Goal: Transaction & Acquisition: Purchase product/service

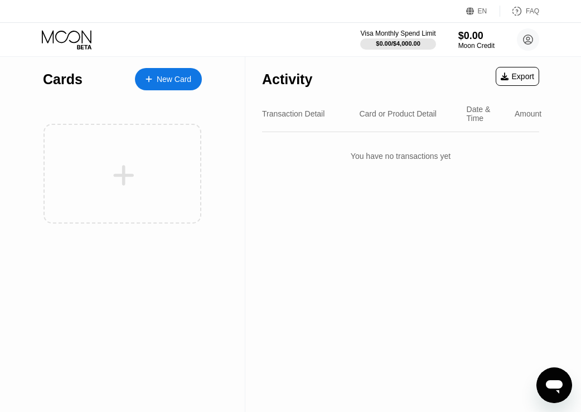
click at [174, 81] on div "New Card" at bounding box center [174, 79] width 35 height 9
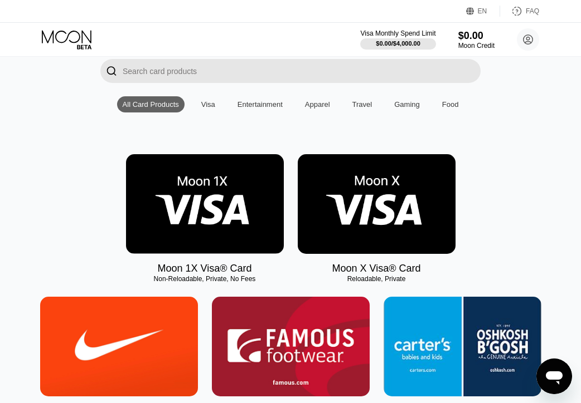
scroll to position [85, 0]
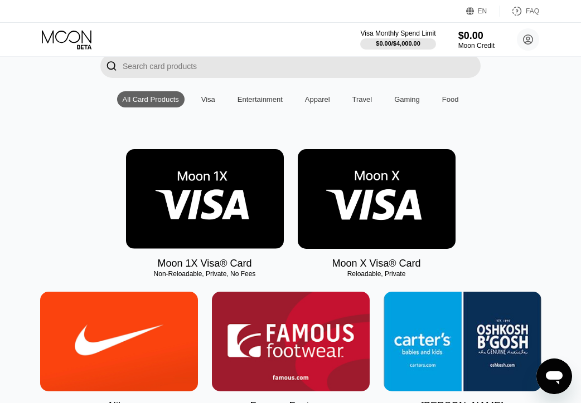
click at [230, 218] on img at bounding box center [205, 199] width 158 height 100
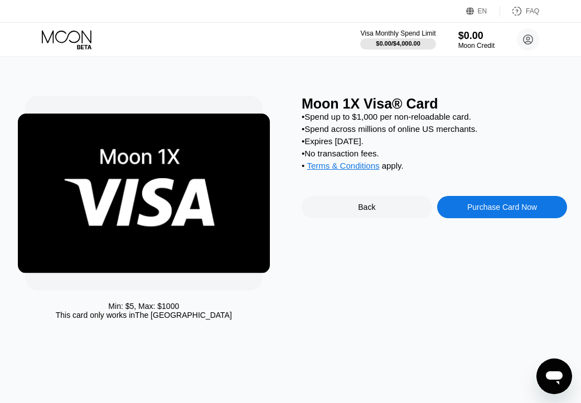
click at [509, 212] on div "Purchase Card Now" at bounding box center [502, 207] width 70 height 9
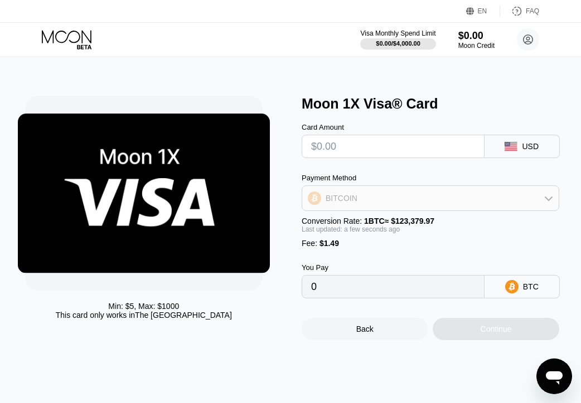
click at [496, 206] on div "BITCOIN" at bounding box center [430, 198] width 256 height 22
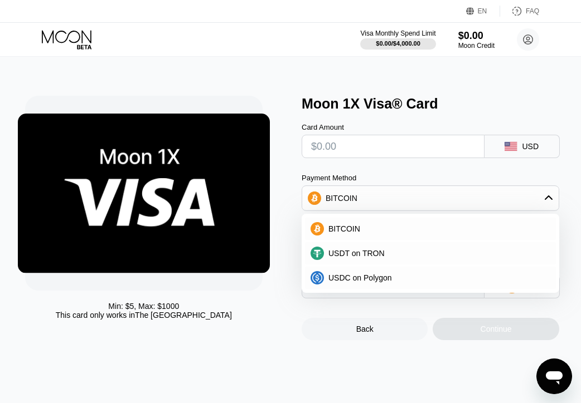
click at [266, 363] on div "Min: $ 5 , Max: $ 1000 This card only works in The United States Moon 1X Visa® …" at bounding box center [290, 230] width 589 height 347
click at [267, 288] on div "Min: $ 5 , Max: $ 1000 This card only works in The United States" at bounding box center [157, 218] width 265 height 245
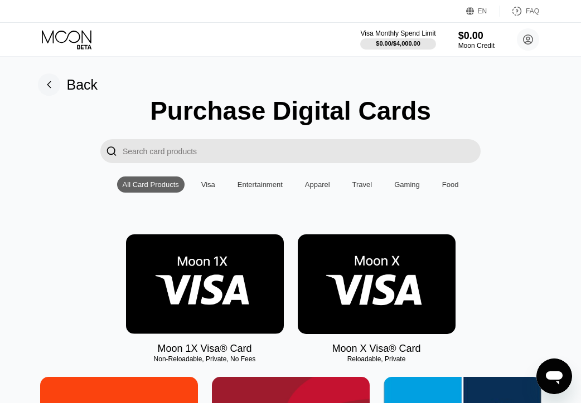
click at [314, 268] on img at bounding box center [377, 285] width 158 height 100
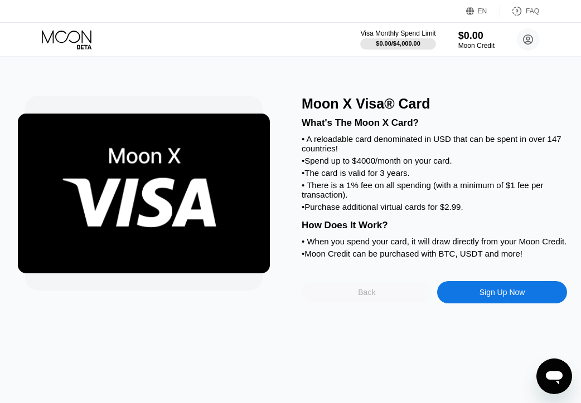
click at [383, 304] on div "Back" at bounding box center [366, 292] width 130 height 22
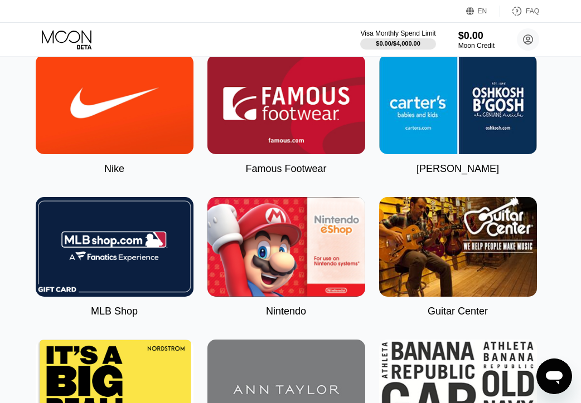
scroll to position [0, 4]
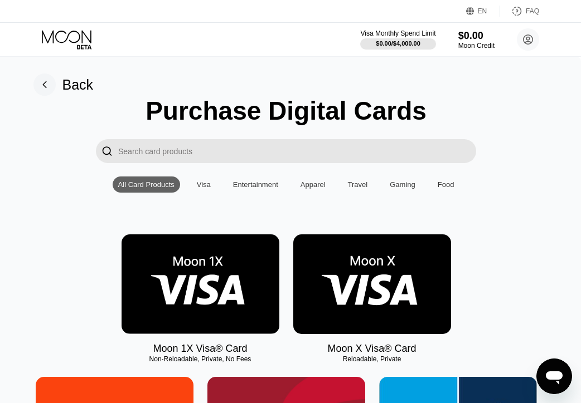
click at [408, 160] on input "Search card products" at bounding box center [297, 151] width 358 height 24
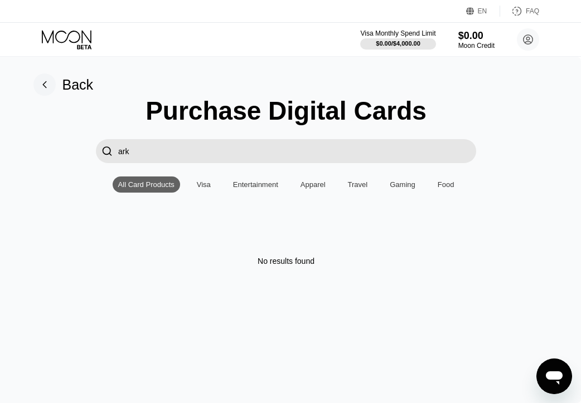
click at [213, 193] on div "Visa" at bounding box center [203, 185] width 25 height 16
click at [306, 153] on input "ark" at bounding box center [297, 151] width 358 height 24
type input "a"
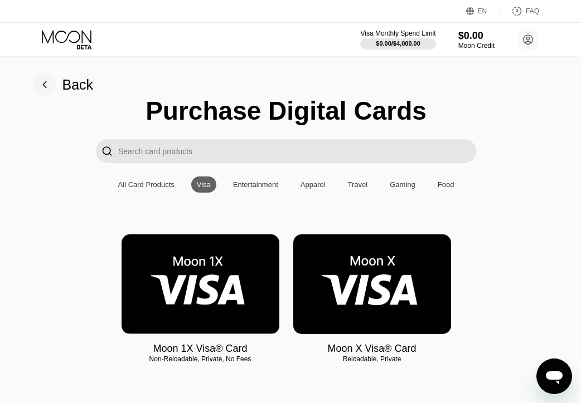
click at [257, 187] on div "Entertainment" at bounding box center [255, 185] width 45 height 8
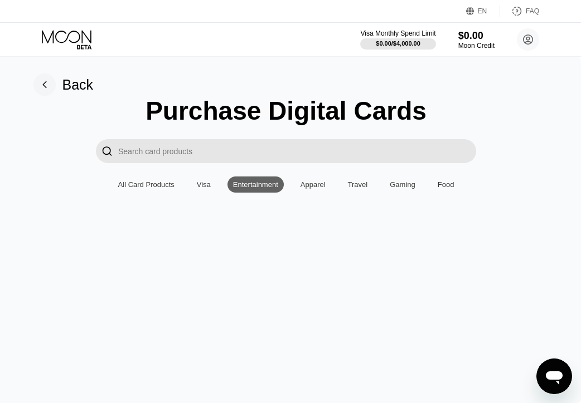
click at [323, 189] on div "Apparel" at bounding box center [312, 185] width 25 height 8
click at [386, 192] on div "Gaming" at bounding box center [402, 185] width 37 height 16
click at [364, 193] on div "Travel" at bounding box center [357, 185] width 31 height 16
click at [455, 193] on div "Food" at bounding box center [446, 185] width 28 height 16
click at [156, 193] on div "All Card Products" at bounding box center [146, 185] width 67 height 16
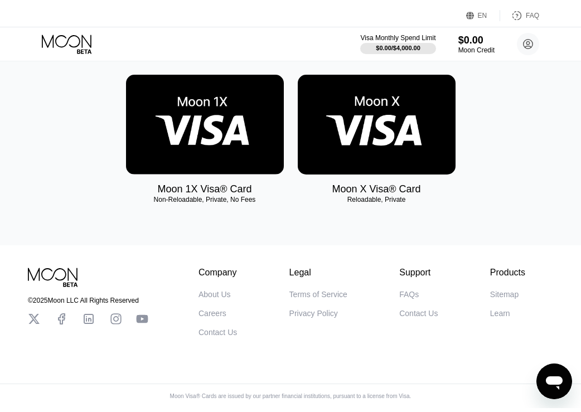
scroll to position [0, 0]
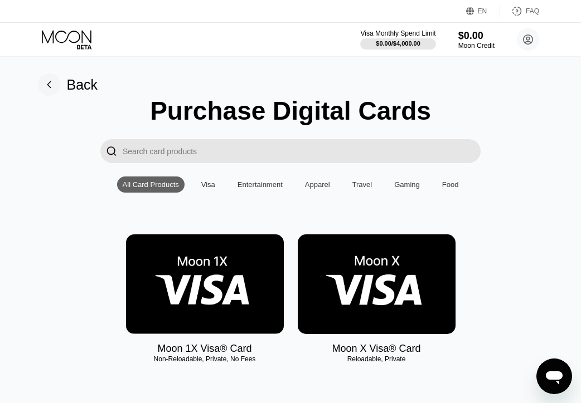
click at [63, 92] on div "Back" at bounding box center [68, 85] width 60 height 22
